Goal: Task Accomplishment & Management: Complete application form

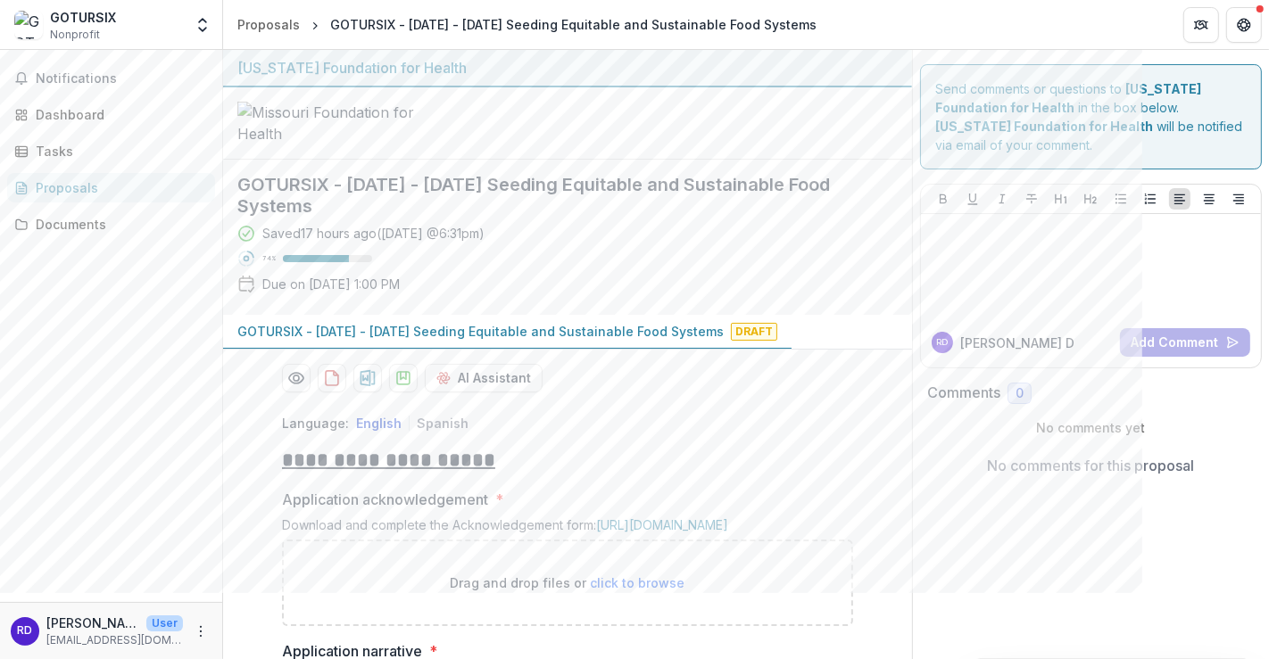
scroll to position [814, 0]
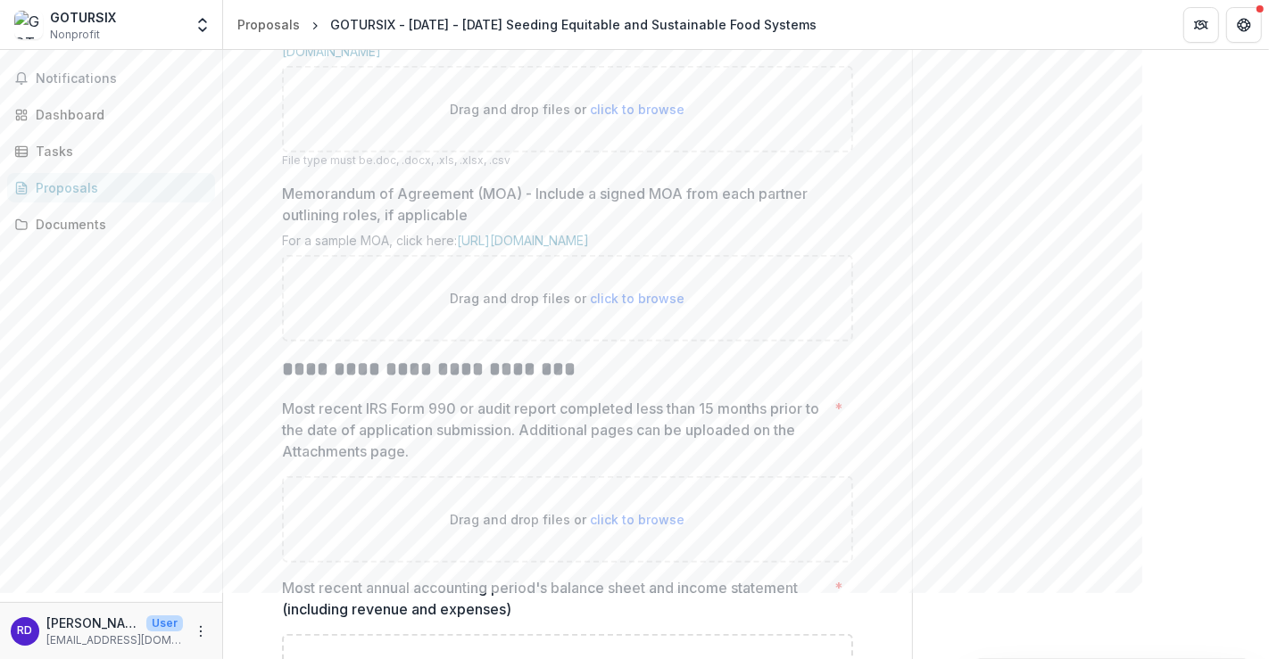
click at [1058, 311] on div "Send comments or questions to [US_STATE] Foundation for Health in the box below…" at bounding box center [1090, 317] width 357 height 2162
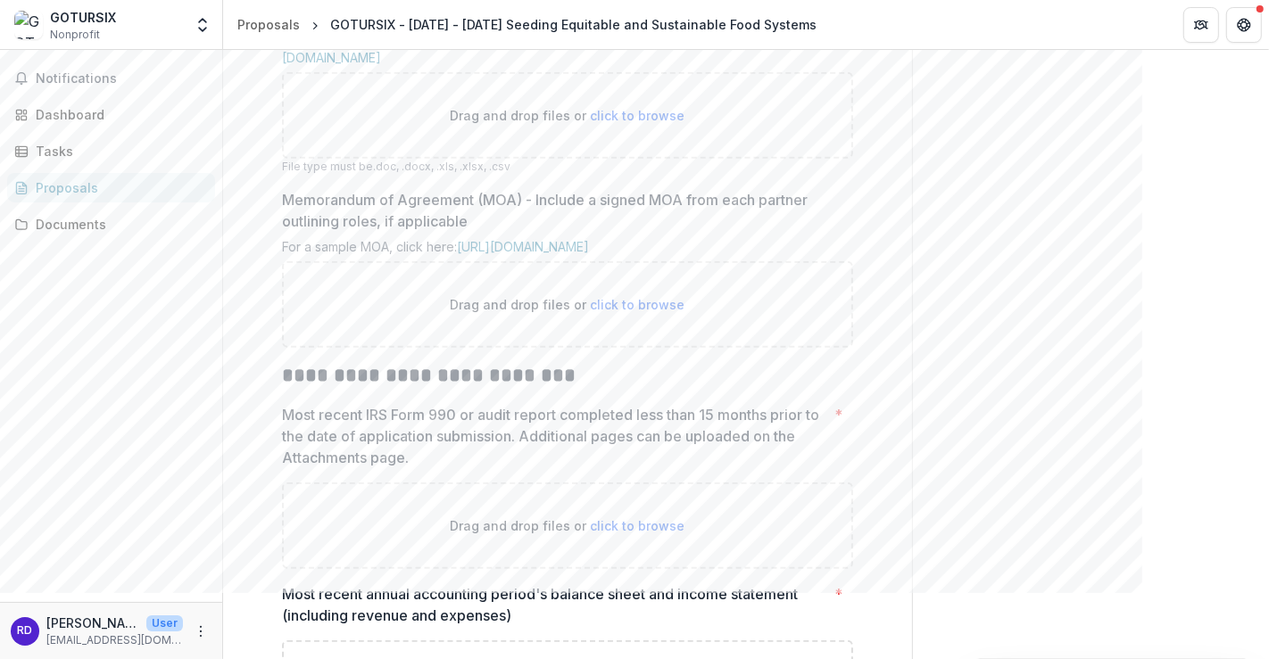
scroll to position [715, 0]
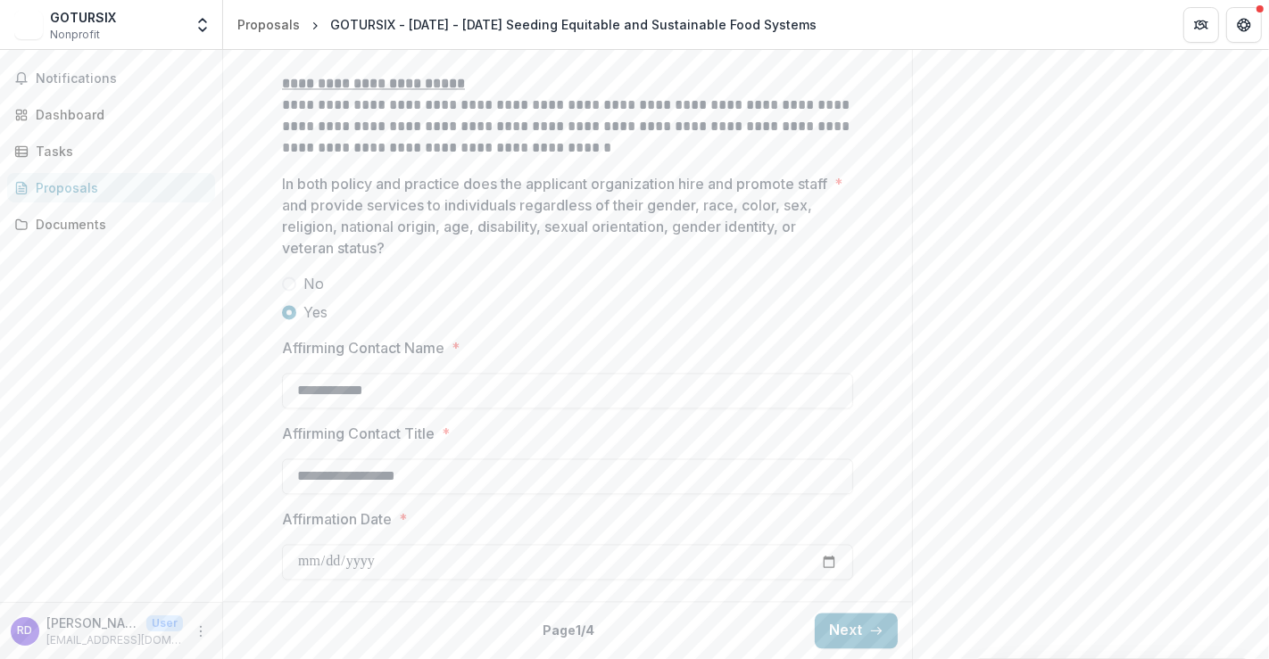
scroll to position [3127, 0]
click at [851, 642] on button "Next" at bounding box center [856, 631] width 83 height 36
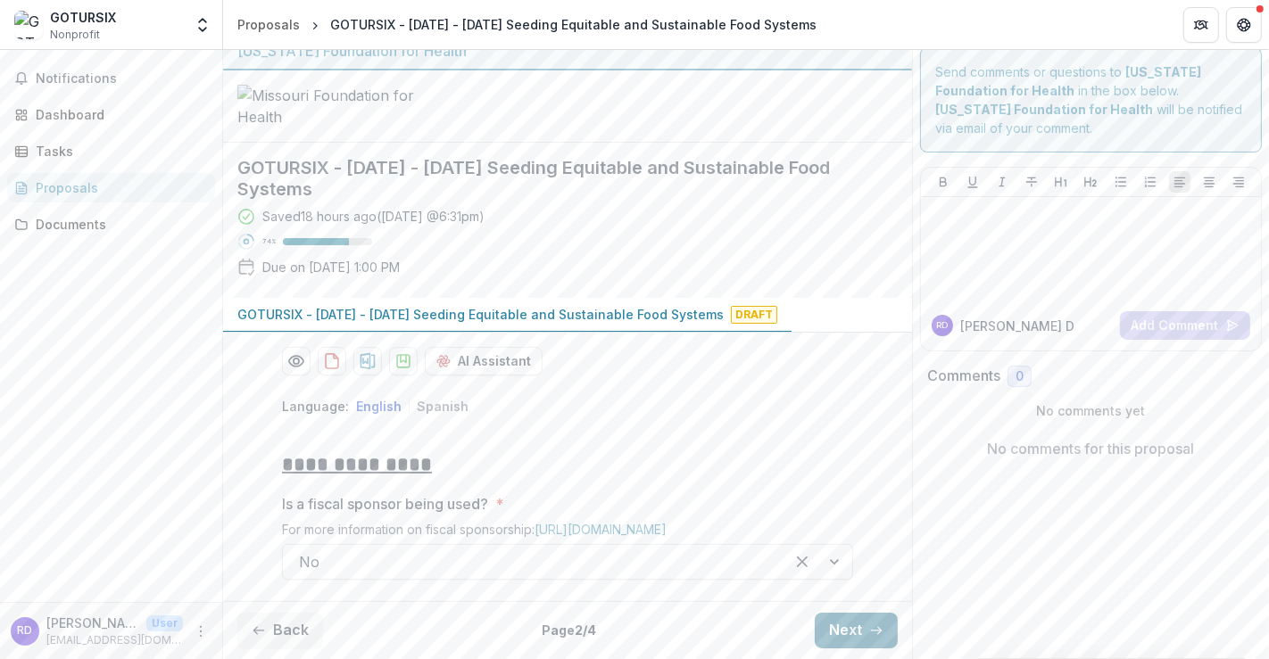
scroll to position [165, 0]
click at [831, 632] on button "Next" at bounding box center [856, 631] width 83 height 36
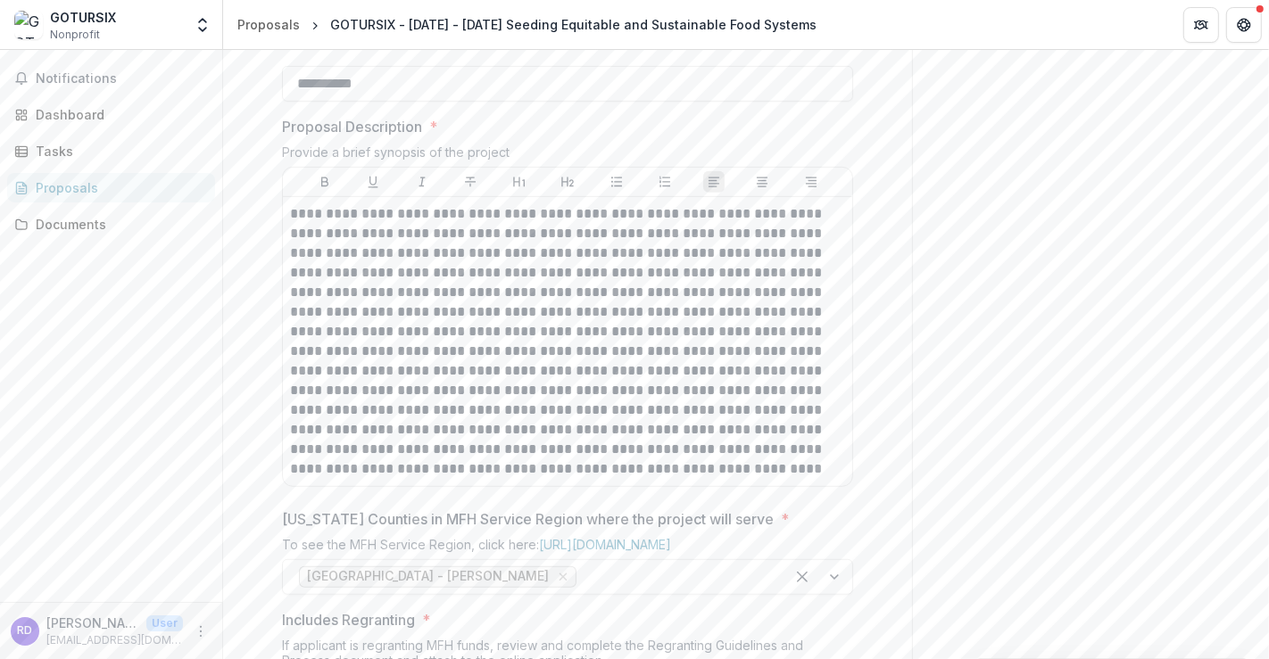
scroll to position [993, 0]
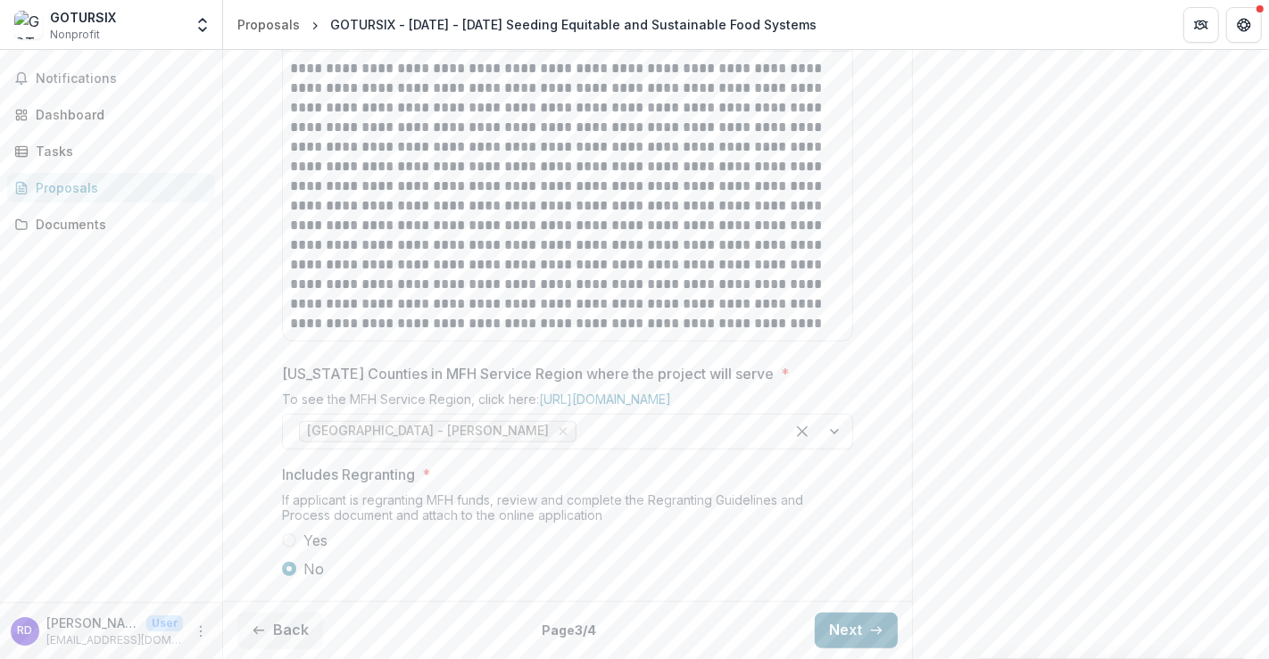
click at [842, 630] on button "Next" at bounding box center [856, 631] width 83 height 36
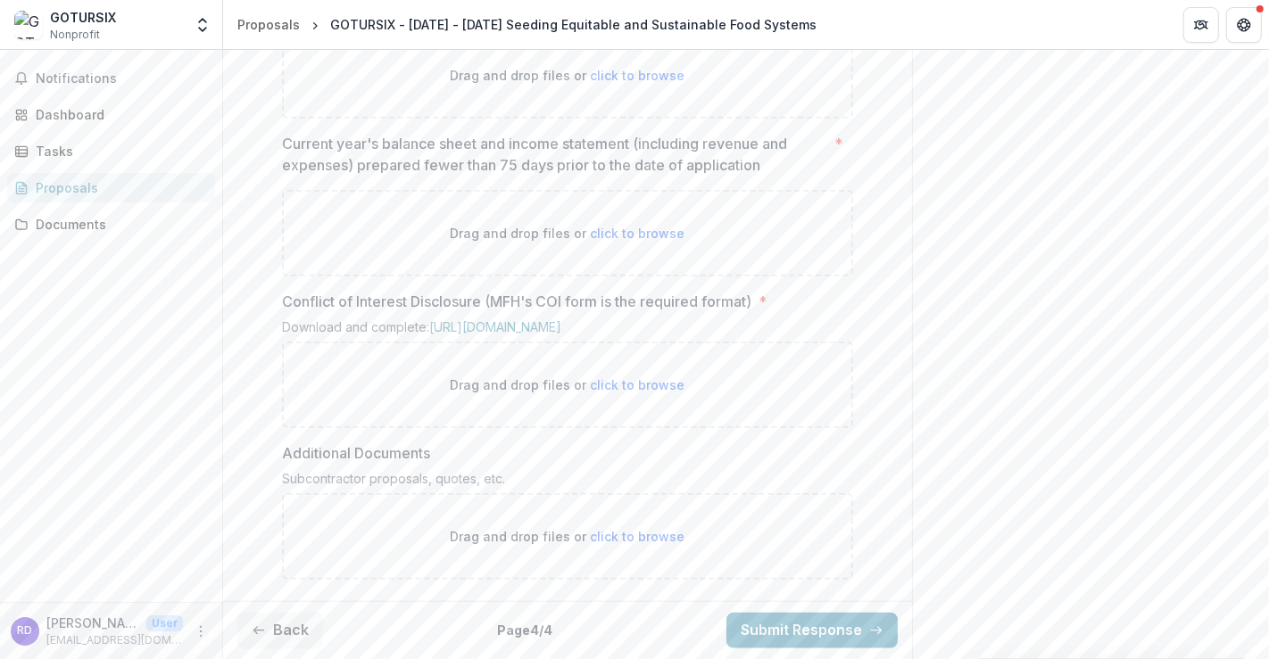
scroll to position [1706, 0]
